Goal: Information Seeking & Learning: Compare options

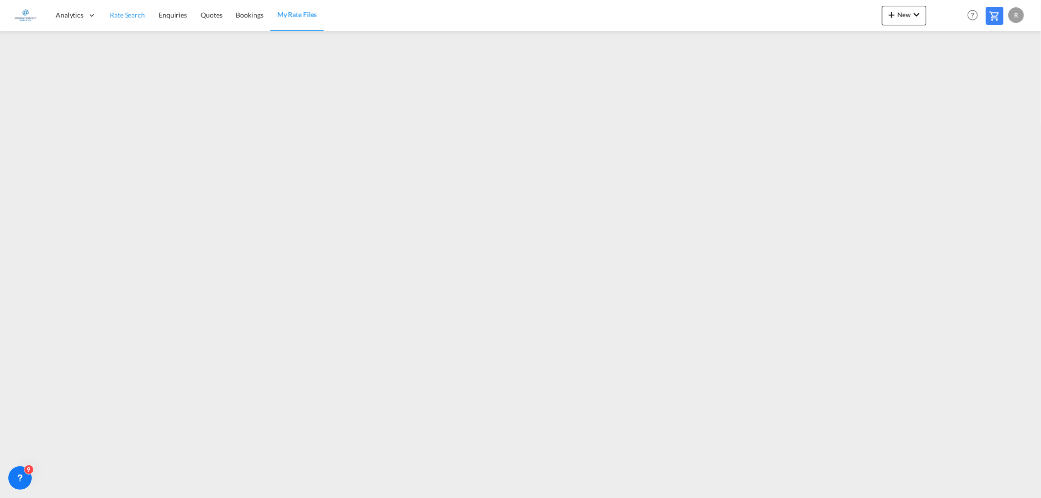
click at [119, 13] on span "Rate Search" at bounding box center [127, 15] width 35 height 8
click at [135, 15] on span "Rate Search" at bounding box center [128, 14] width 36 height 8
